Goal: Task Accomplishment & Management: Manage account settings

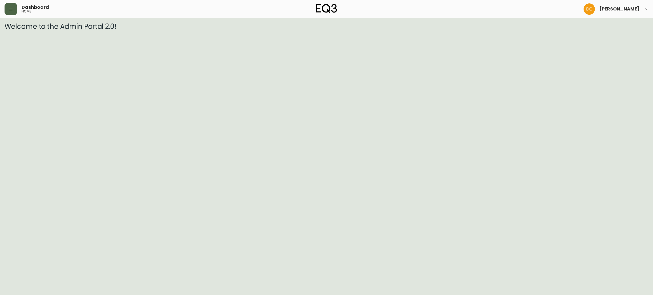
drag, startPoint x: 17, startPoint y: 6, endPoint x: 15, endPoint y: 9, distance: 4.3
click at [17, 5] on div "Dashboard home" at bounding box center [112, 9] width 214 height 12
click at [11, 11] on icon "button" at bounding box center [10, 9] width 5 height 5
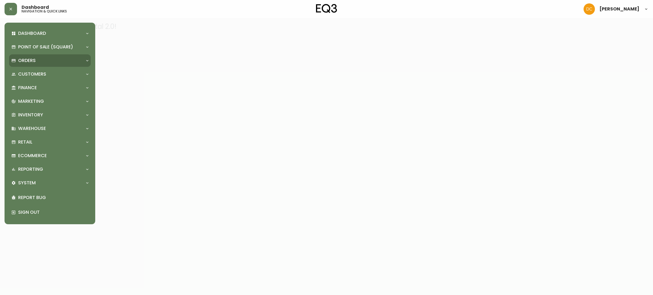
click at [42, 66] on div "Orders" at bounding box center [50, 60] width 82 height 12
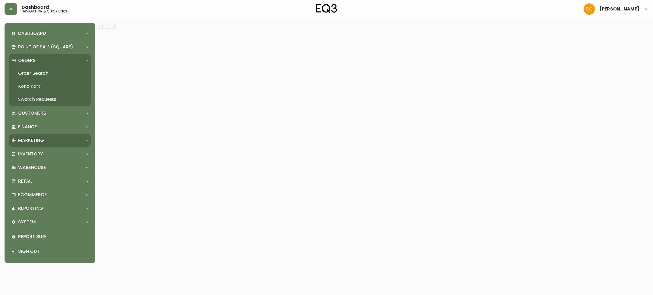
click at [35, 137] on p "Marketing" at bounding box center [31, 140] width 26 height 6
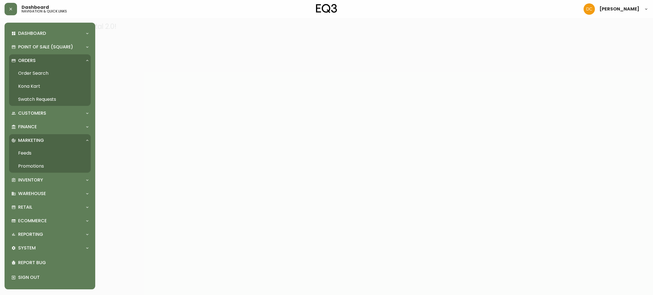
click at [39, 167] on link "Promotions" at bounding box center [50, 166] width 82 height 13
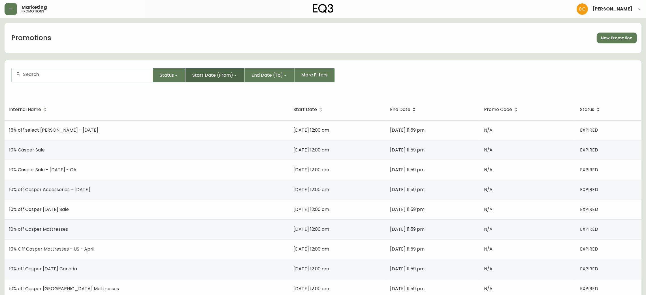
click at [221, 79] on button "Start Date (From)" at bounding box center [215, 75] width 59 height 14
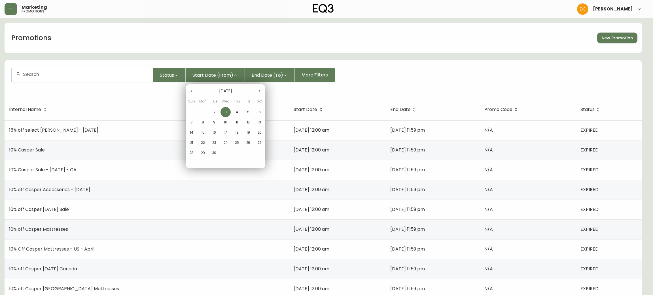
click at [193, 92] on icon "button" at bounding box center [191, 91] width 5 height 5
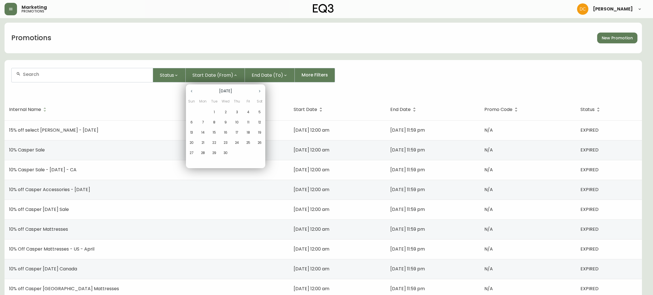
click at [193, 92] on icon "button" at bounding box center [191, 91] width 5 height 5
click at [192, 92] on icon "button" at bounding box center [191, 91] width 5 height 5
click at [190, 93] on icon "button" at bounding box center [191, 91] width 5 height 5
click at [191, 111] on p "1" at bounding box center [191, 112] width 1 height 5
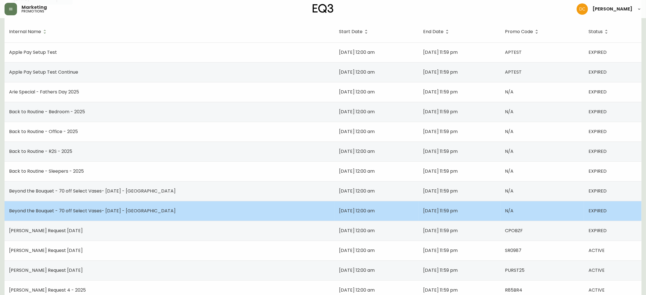
scroll to position [56, 0]
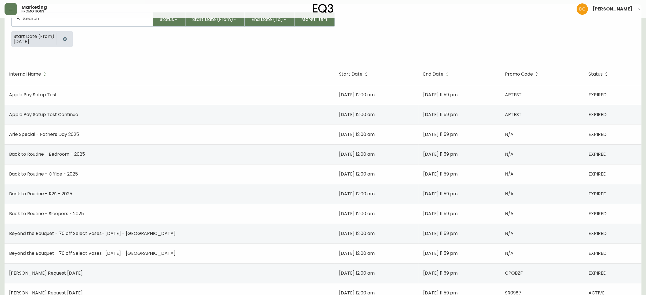
click at [423, 73] on span "End Date" at bounding box center [433, 74] width 20 height 3
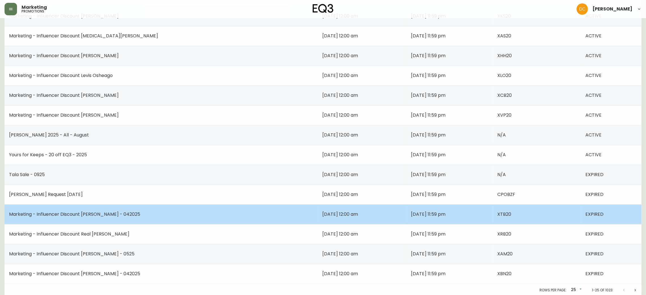
scroll to position [354, 0]
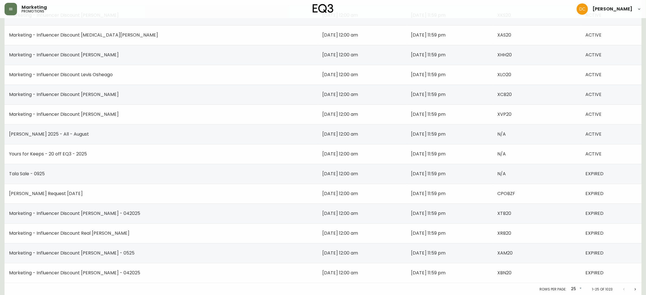
drag, startPoint x: 374, startPoint y: 294, endPoint x: 293, endPoint y: 295, distance: 80.8
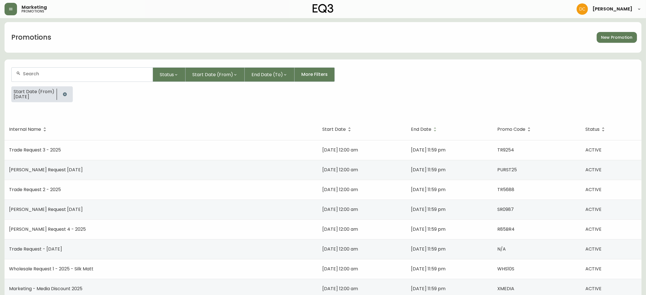
scroll to position [0, 0]
